Goal: Task Accomplishment & Management: Manage account settings

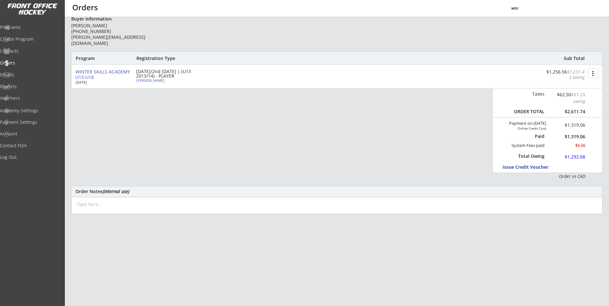
click at [29, 32] on div "Programs Create Program Contacts Orders Emails Reports Vouchers" at bounding box center [32, 62] width 65 height 85
drag, startPoint x: 29, startPoint y: 31, endPoint x: 34, endPoint y: 33, distance: 5.3
click at [28, 28] on div "Programs" at bounding box center [30, 27] width 61 height 4
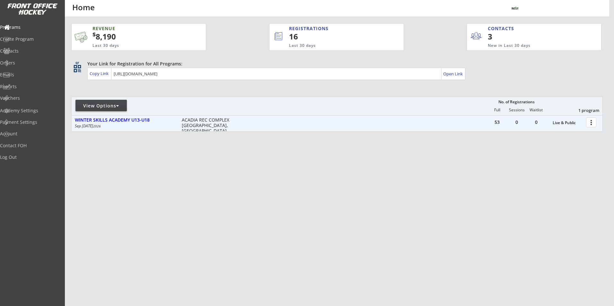
click at [593, 123] on div at bounding box center [591, 122] width 11 height 11
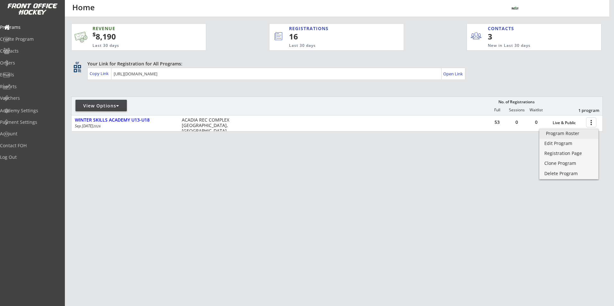
click at [572, 134] on div "Program Roster" at bounding box center [569, 133] width 46 height 4
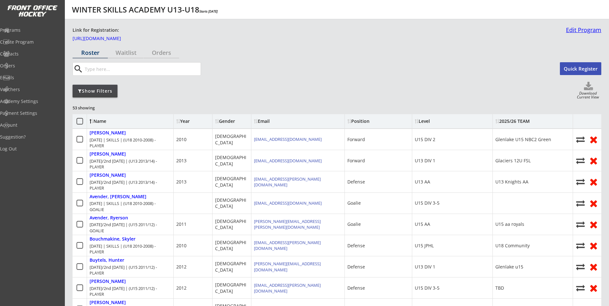
click at [581, 28] on link "Edit Program" at bounding box center [582, 32] width 38 height 11
